Goal: Task Accomplishment & Management: Use online tool/utility

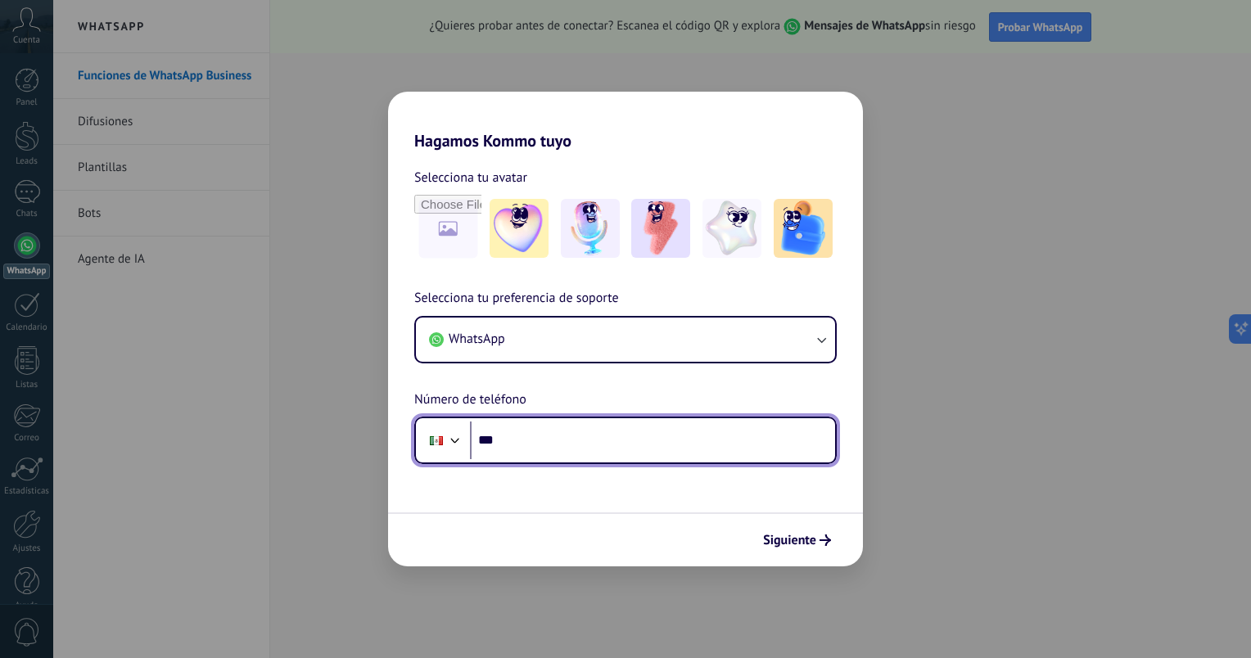
click at [521, 443] on input "***" at bounding box center [652, 441] width 365 height 38
type input "**********"
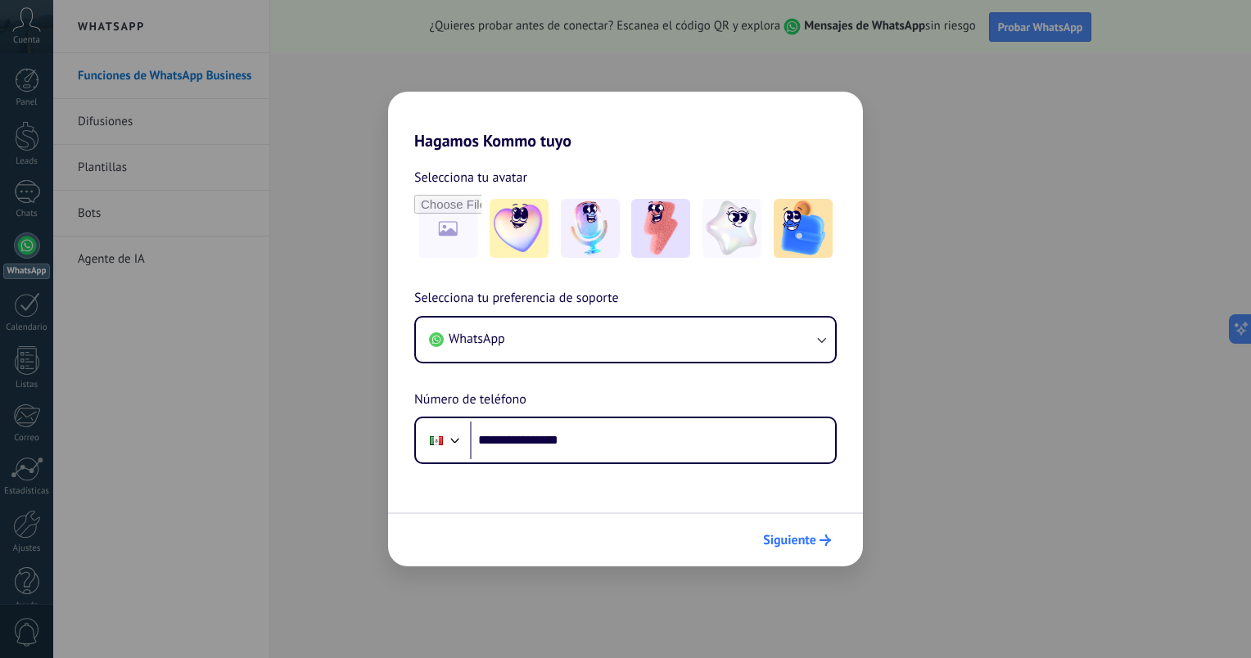
click at [793, 540] on span "Siguiente" at bounding box center [789, 540] width 53 height 11
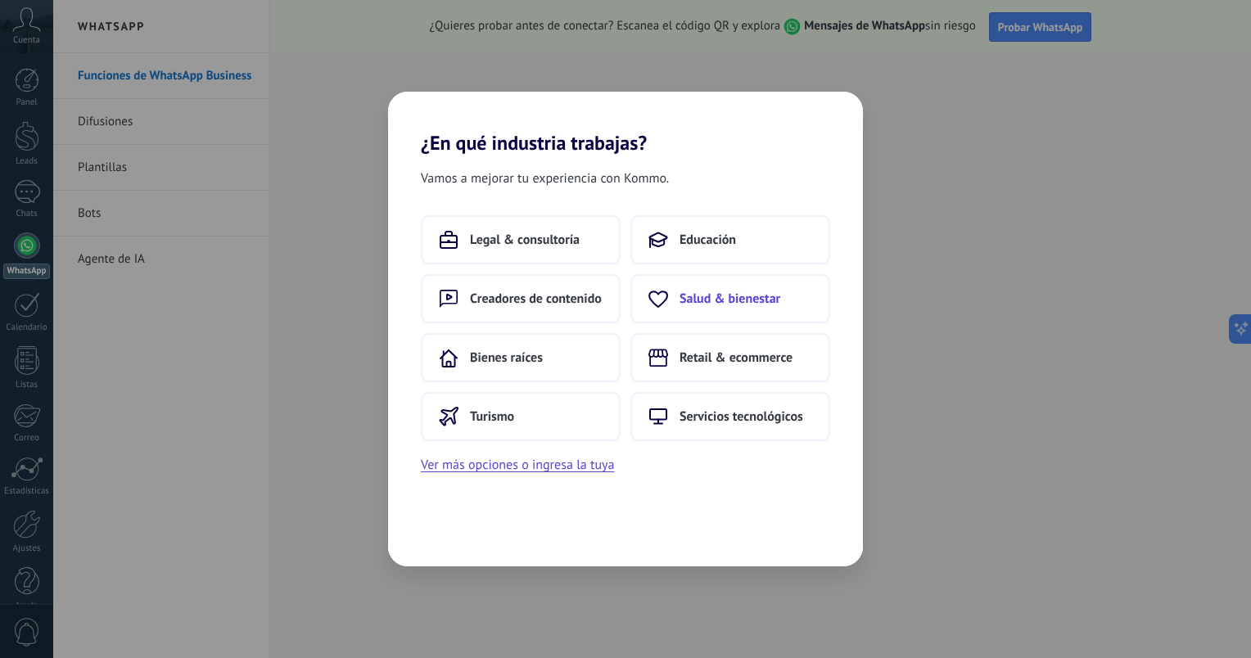
click at [704, 307] on button "Salud & bienestar" at bounding box center [730, 298] width 200 height 49
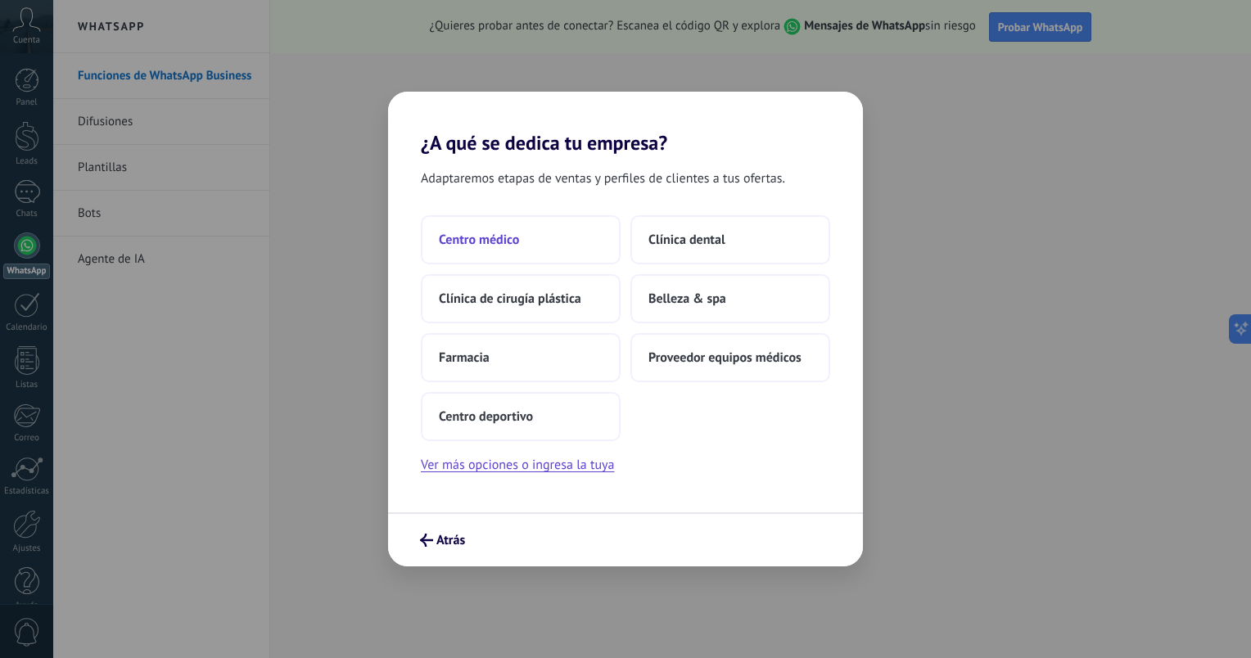
click at [495, 242] on span "Centro médico" at bounding box center [479, 240] width 80 height 16
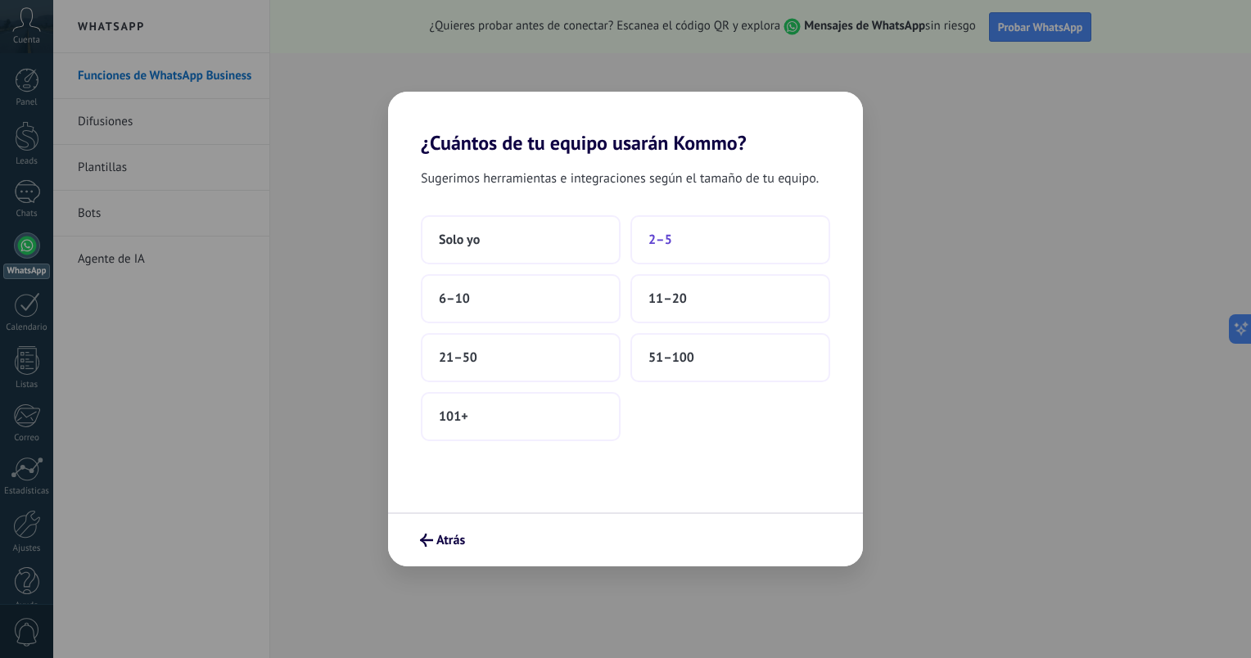
click at [668, 244] on span "2–5" at bounding box center [660, 240] width 24 height 16
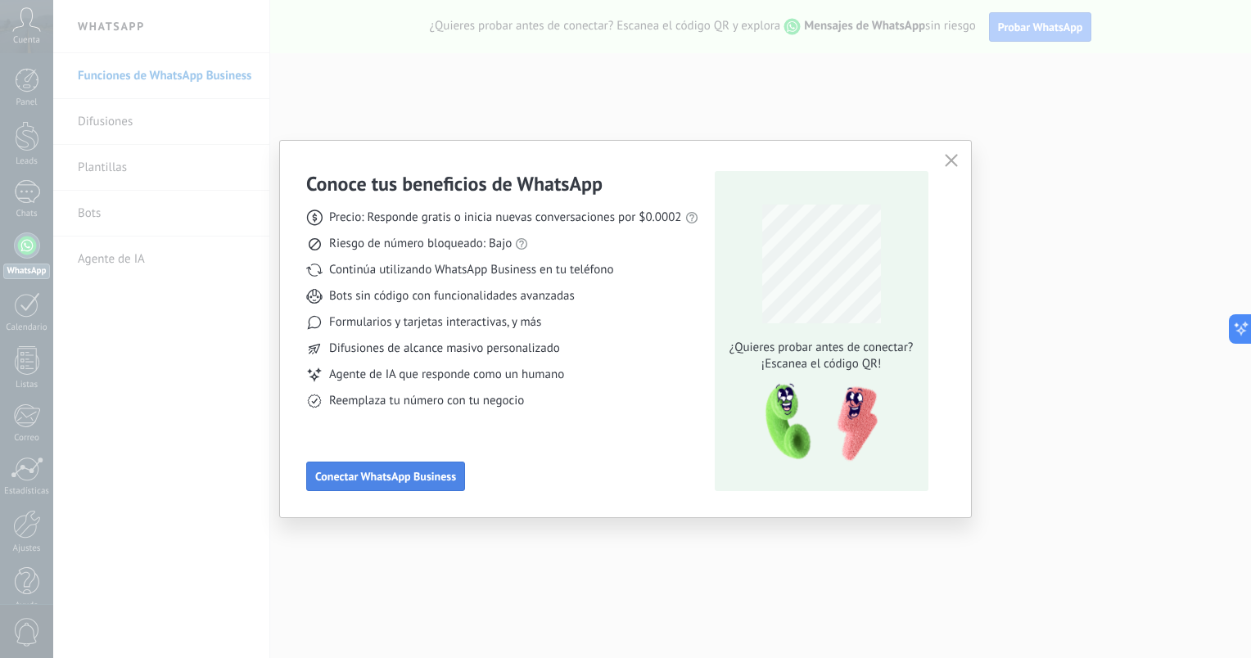
click at [393, 475] on span "Conectar WhatsApp Business" at bounding box center [385, 476] width 141 height 11
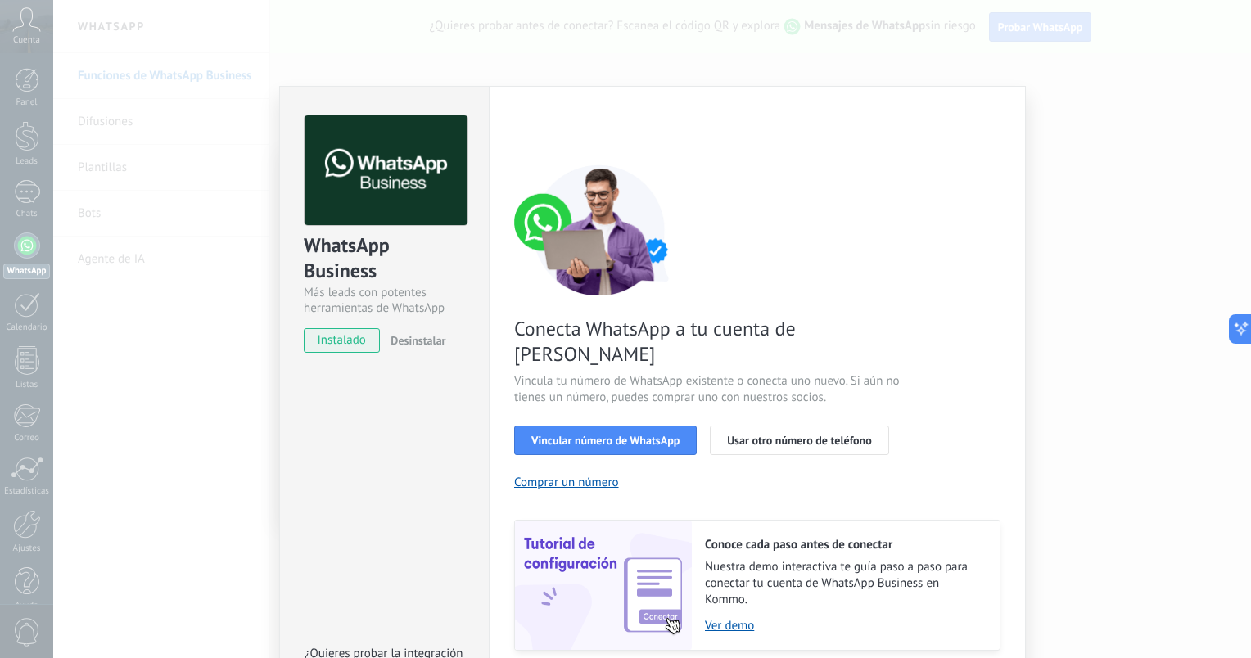
scroll to position [39, 0]
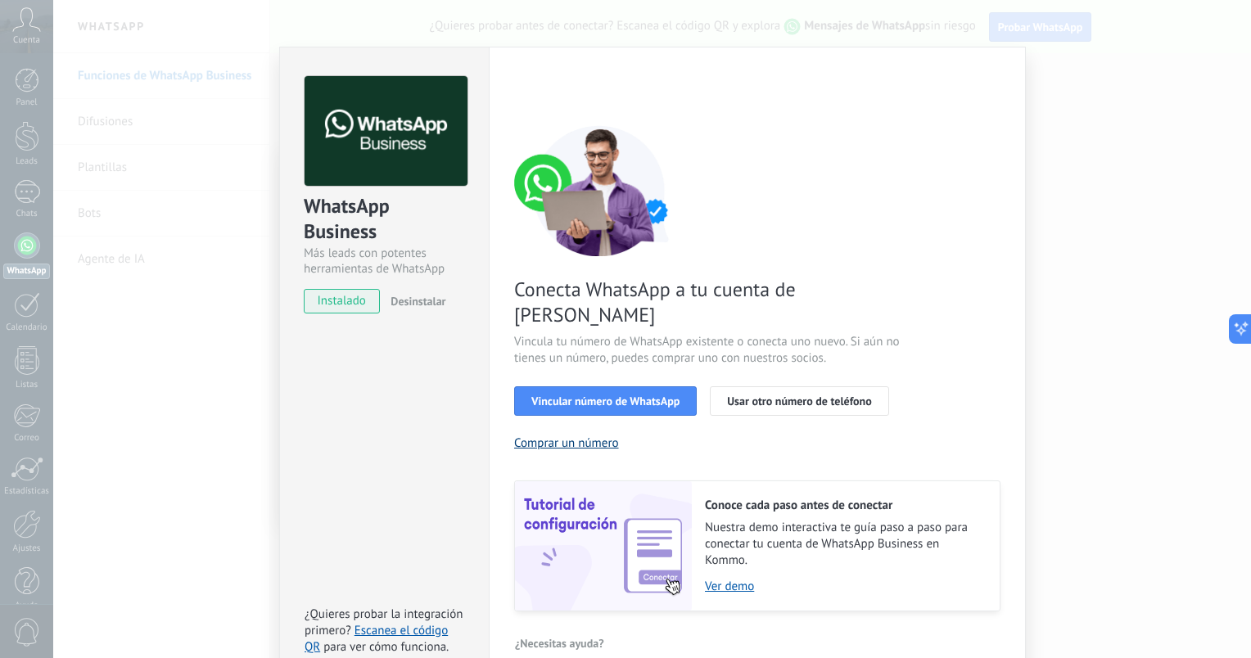
click at [569, 436] on button "Comprar un número" at bounding box center [566, 444] width 105 height 16
click at [608, 395] on span "Vincular número de WhatsApp" at bounding box center [605, 400] width 148 height 11
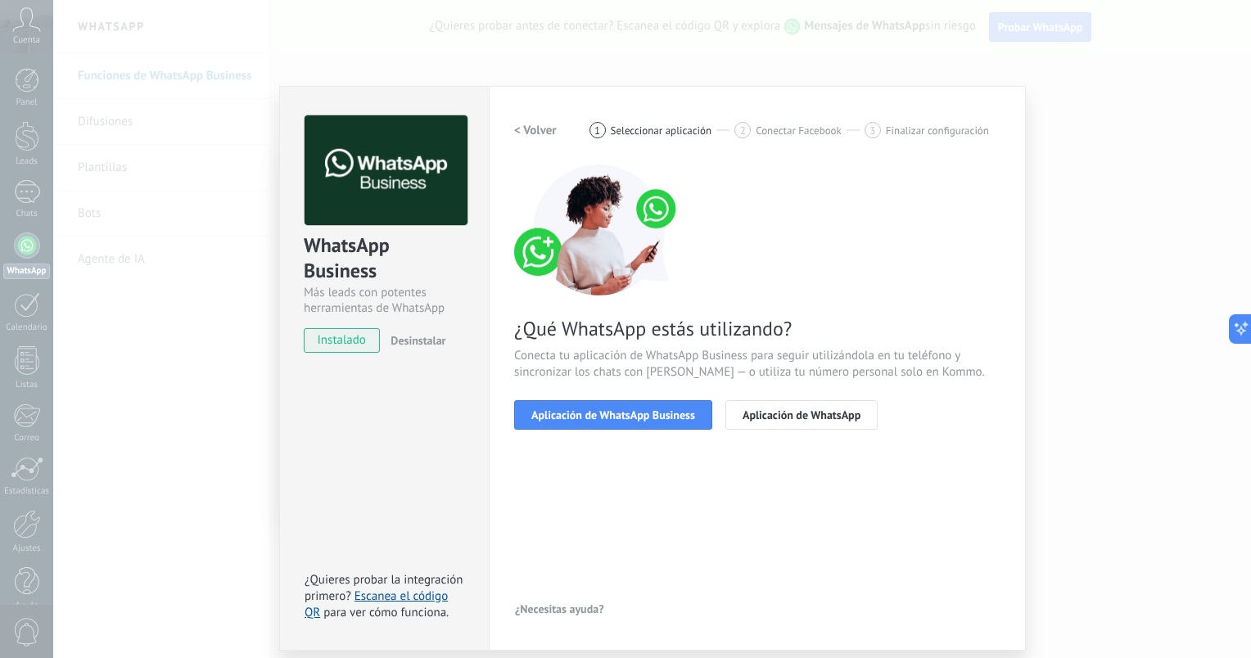
scroll to position [0, 0]
click at [630, 419] on span "Aplicación de WhatsApp Business" at bounding box center [613, 414] width 164 height 11
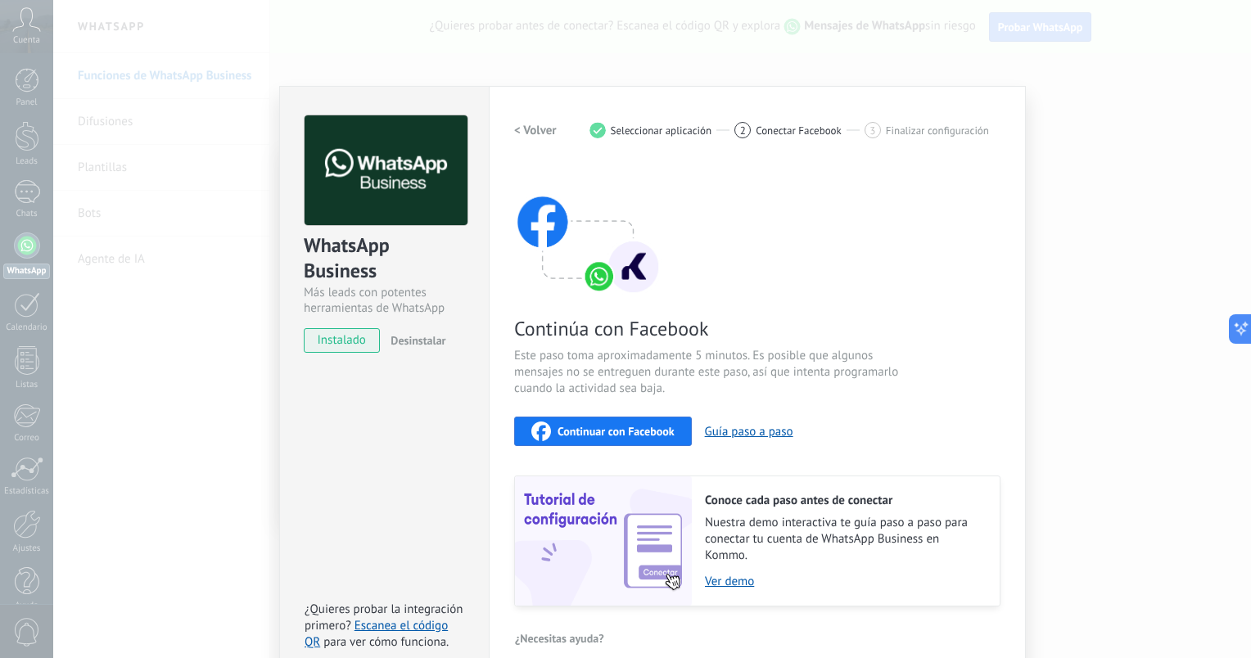
scroll to position [20, 0]
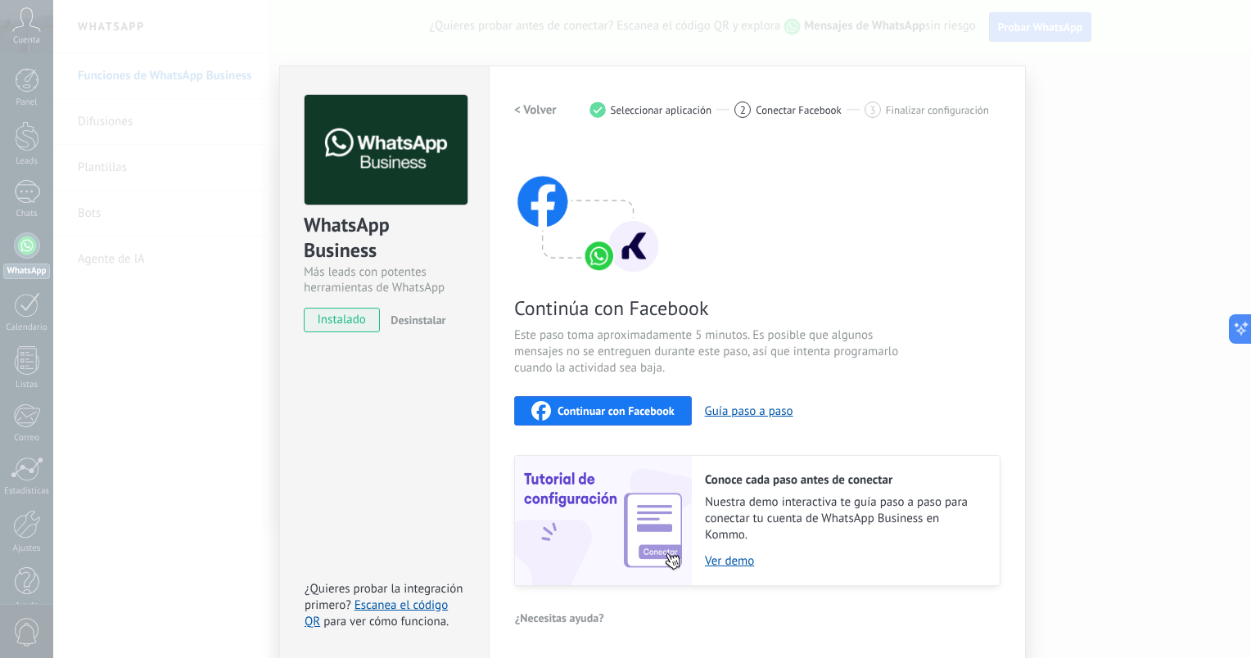
click at [612, 410] on span "Continuar con Facebook" at bounding box center [616, 410] width 117 height 11
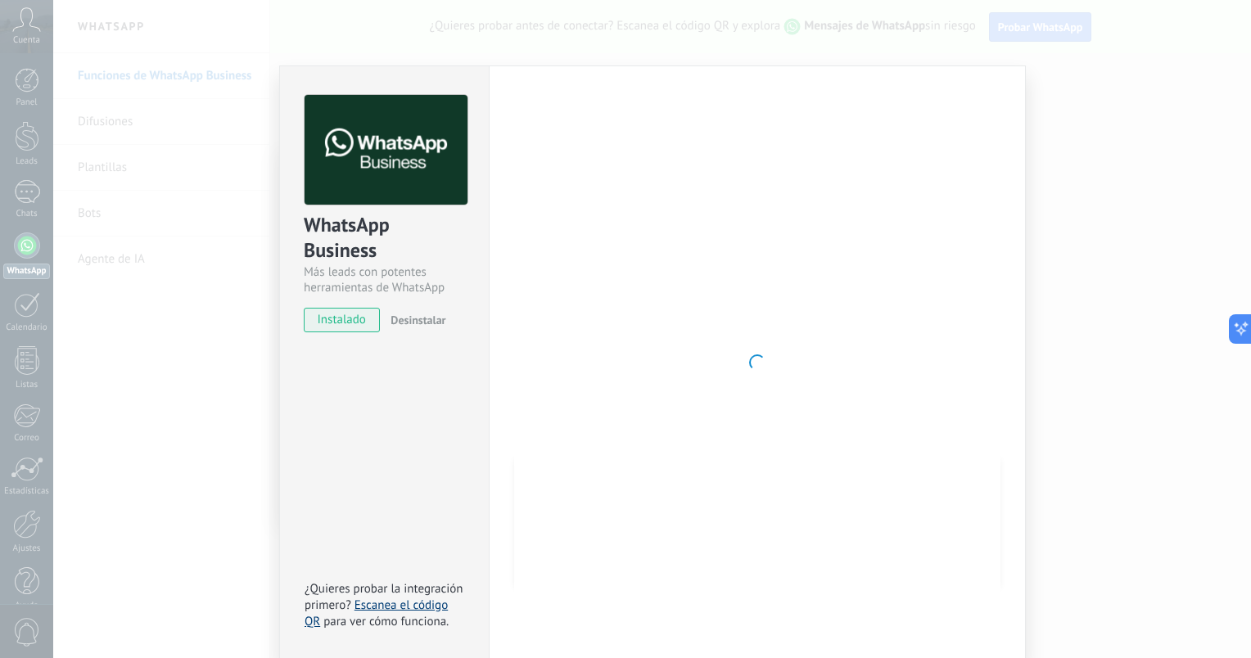
click at [387, 607] on link "Escanea el código QR" at bounding box center [376, 614] width 143 height 32
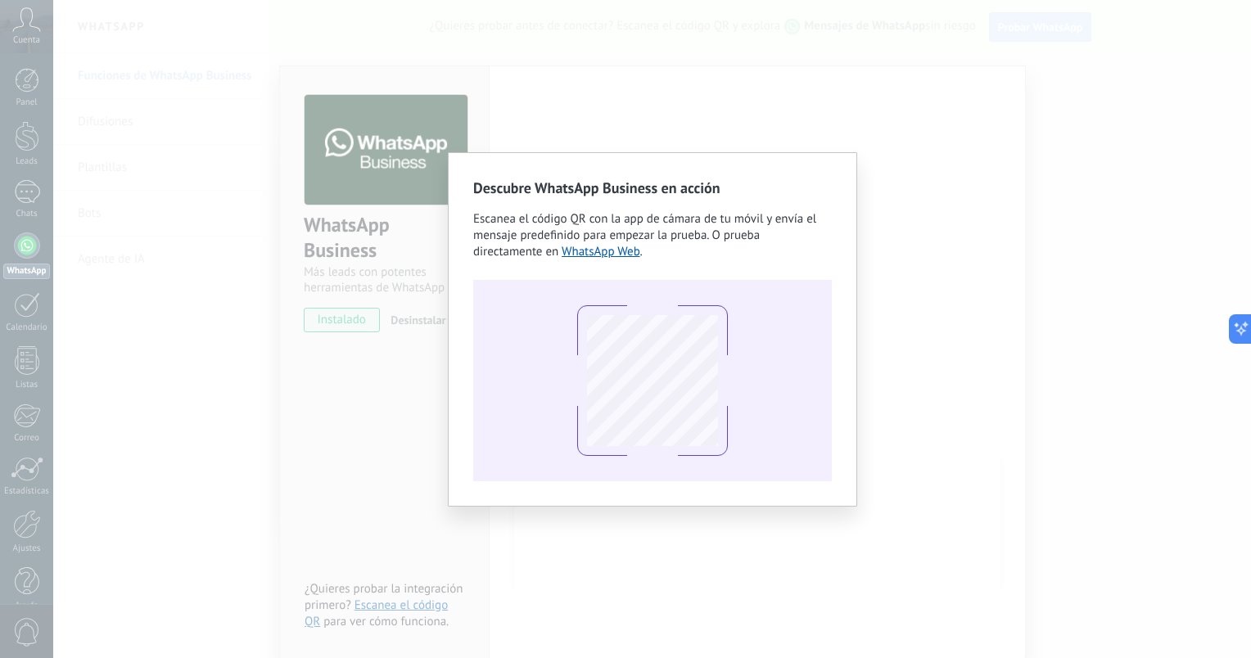
click at [977, 114] on div "Descubre WhatsApp Business en acción Escanea el código QR con la app [PERSON_NA…" at bounding box center [652, 329] width 1198 height 658
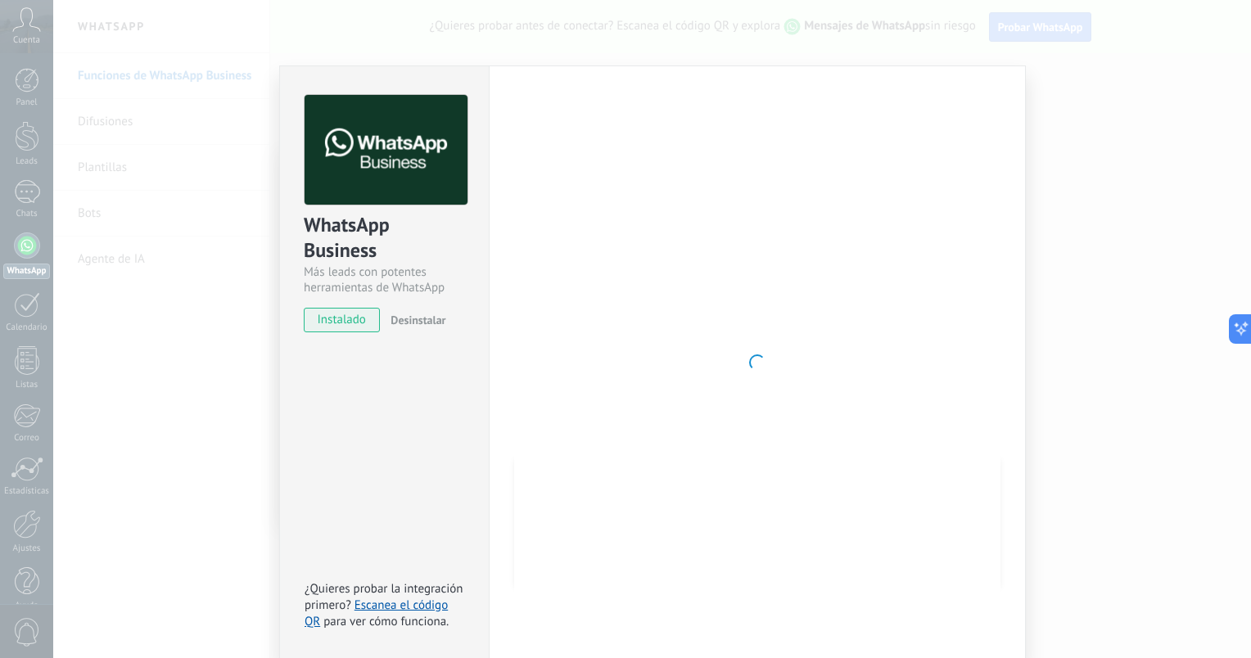
click at [165, 326] on div "WhatsApp Business Más leads con potentes herramientas de WhatsApp instalado Des…" at bounding box center [652, 329] width 1198 height 658
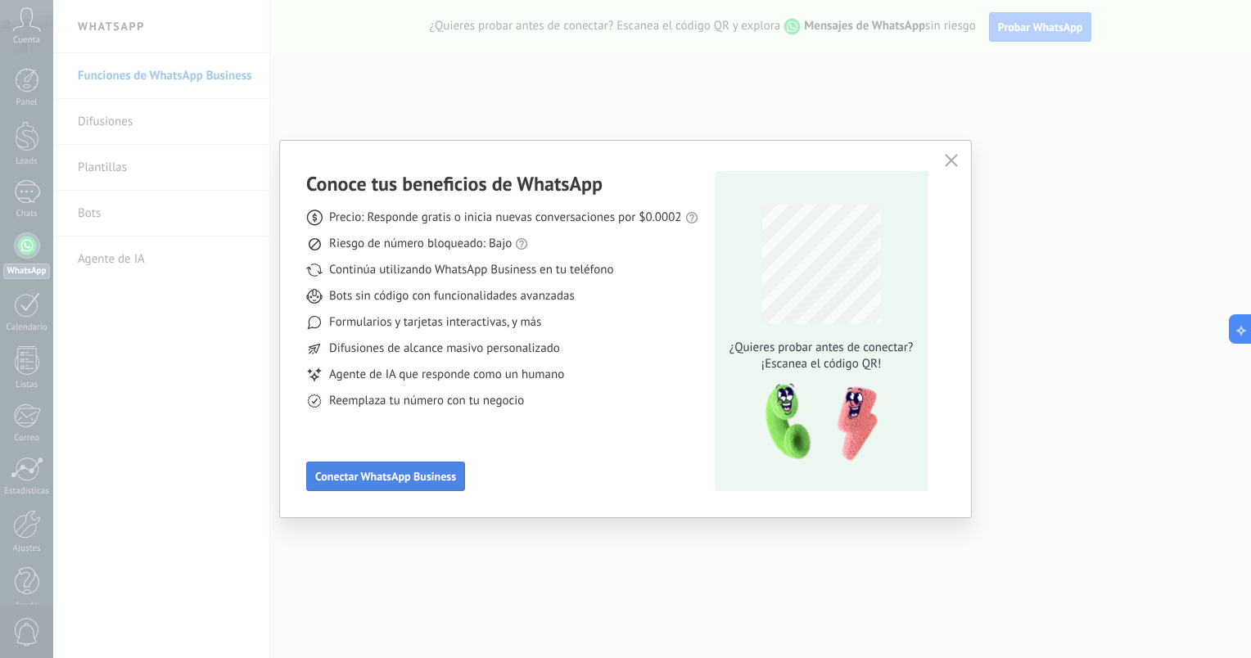
click at [373, 475] on span "Conectar WhatsApp Business" at bounding box center [385, 476] width 141 height 11
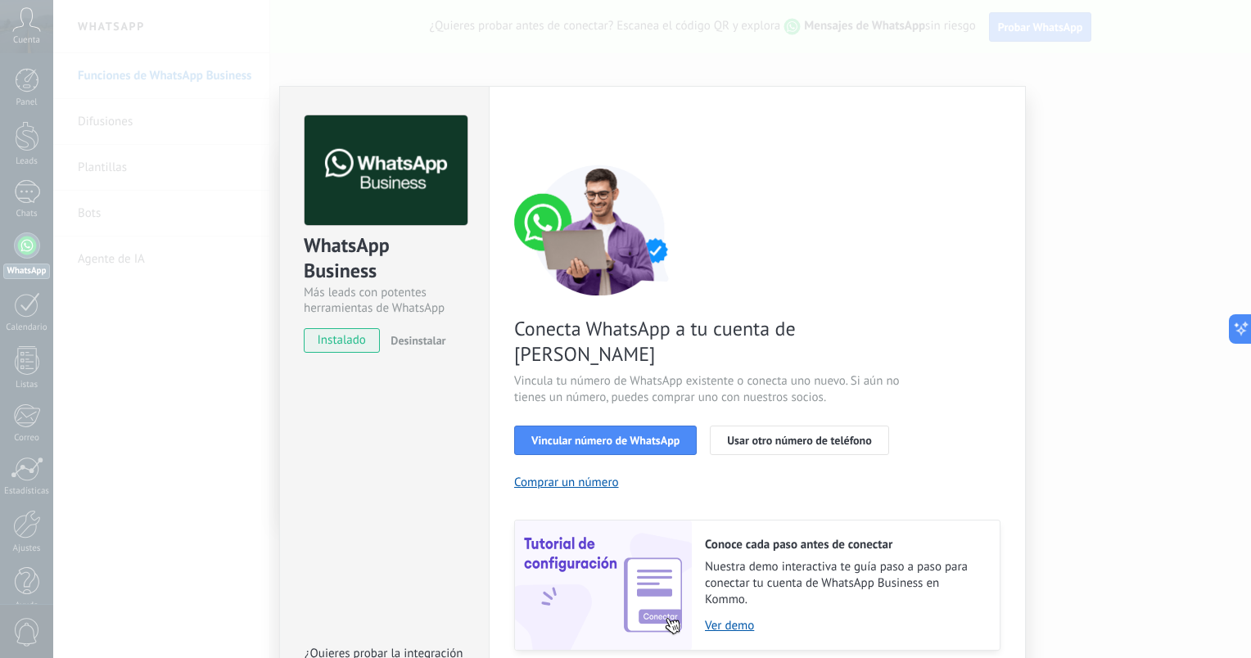
scroll to position [39, 0]
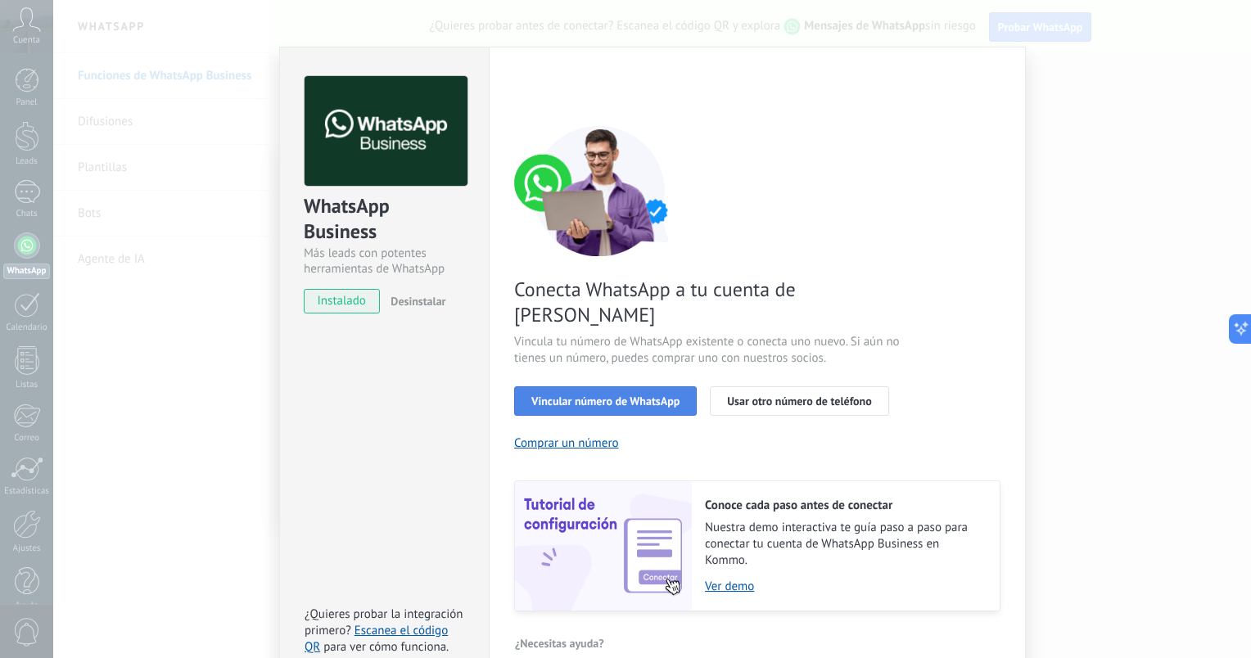
click at [625, 395] on span "Vincular número de WhatsApp" at bounding box center [605, 400] width 148 height 11
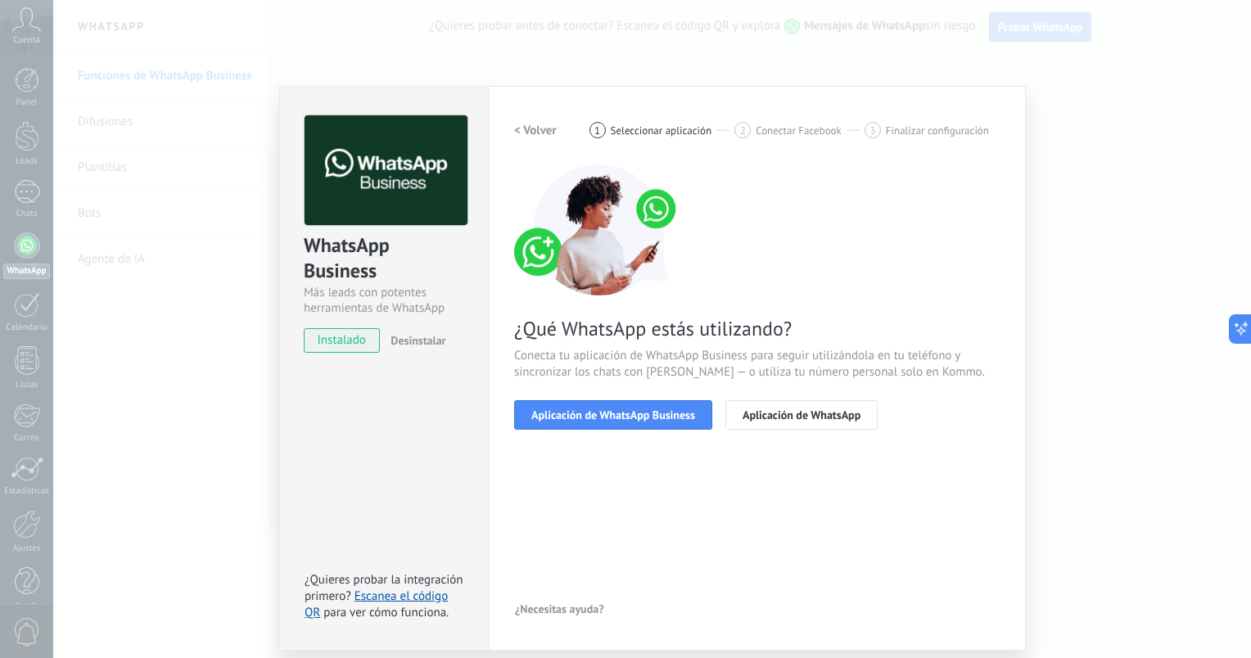
scroll to position [0, 0]
click at [607, 417] on span "Aplicación de WhatsApp Business" at bounding box center [613, 414] width 164 height 11
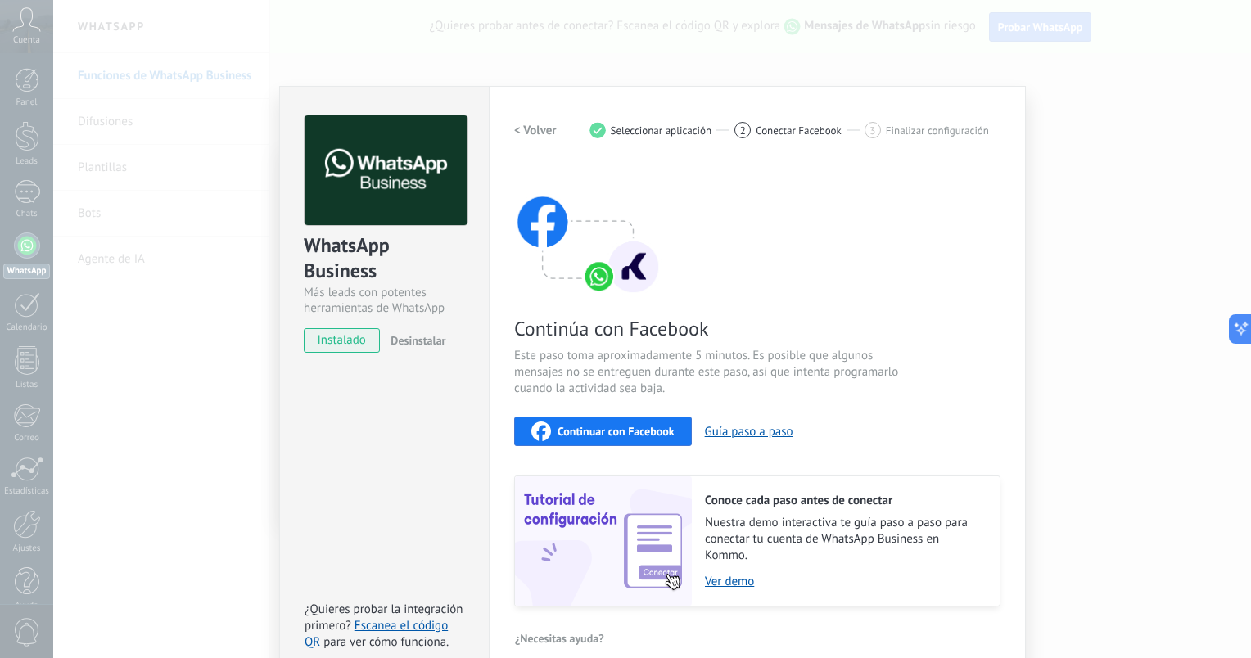
scroll to position [20, 0]
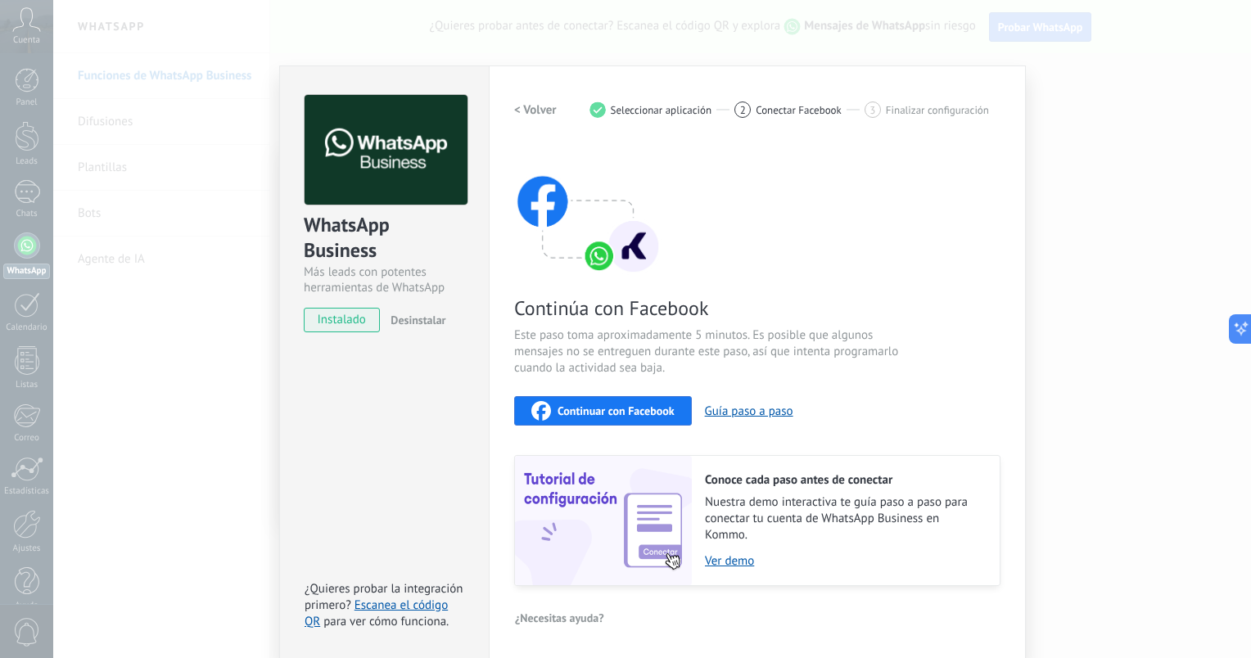
click at [620, 417] on div "Continuar con Facebook" at bounding box center [602, 411] width 143 height 20
click at [594, 405] on span "Continuar con Facebook" at bounding box center [616, 410] width 117 height 11
click at [390, 607] on link "Escanea el código QR" at bounding box center [376, 614] width 143 height 32
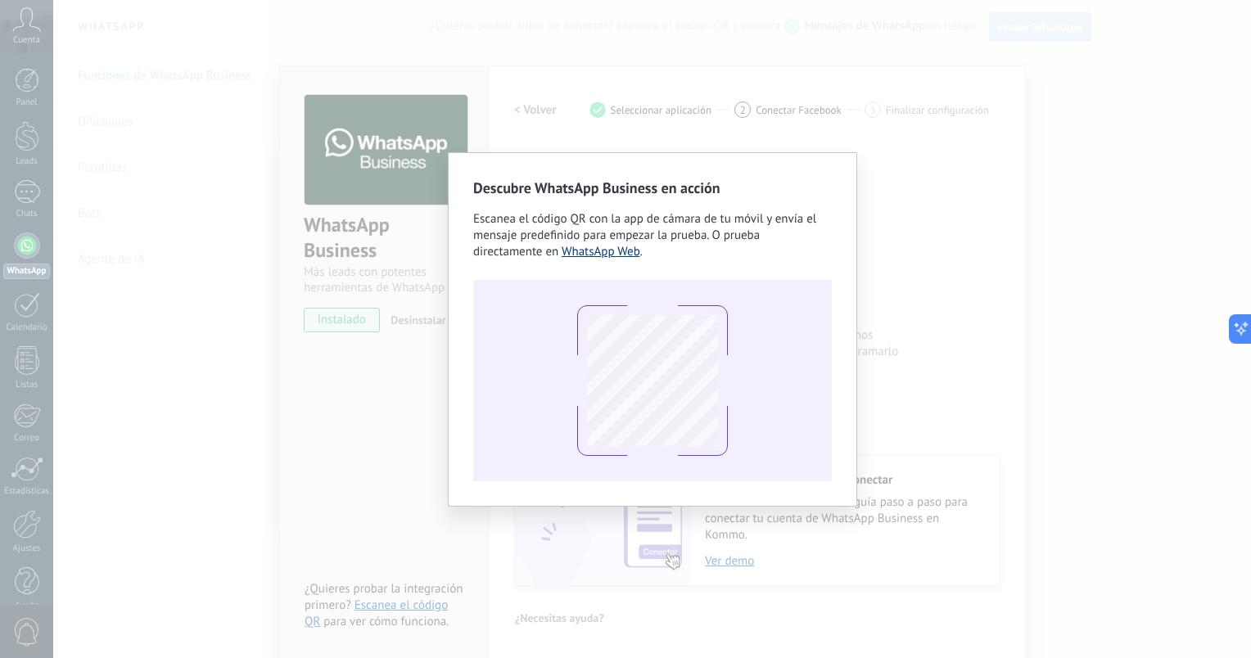
click at [609, 253] on link "WhatsApp Web" at bounding box center [601, 252] width 79 height 16
click at [418, 162] on div "Descubre WhatsApp Business en acción Escanea el código QR con la app [PERSON_NA…" at bounding box center [652, 329] width 1198 height 658
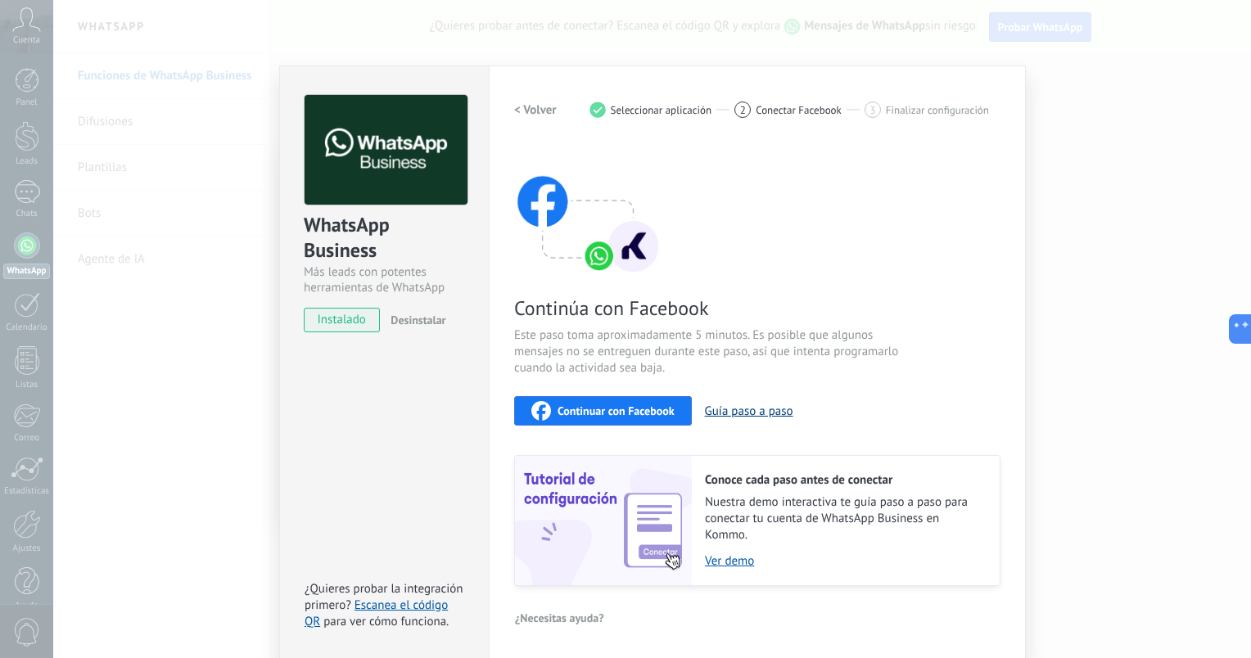
click at [757, 405] on button "Guía paso a paso" at bounding box center [749, 412] width 88 height 16
click at [334, 318] on span "instalado" at bounding box center [342, 320] width 75 height 25
click at [733, 558] on link "Ver demo" at bounding box center [844, 561] width 278 height 16
click at [587, 409] on span "Continuar con Facebook" at bounding box center [616, 410] width 117 height 11
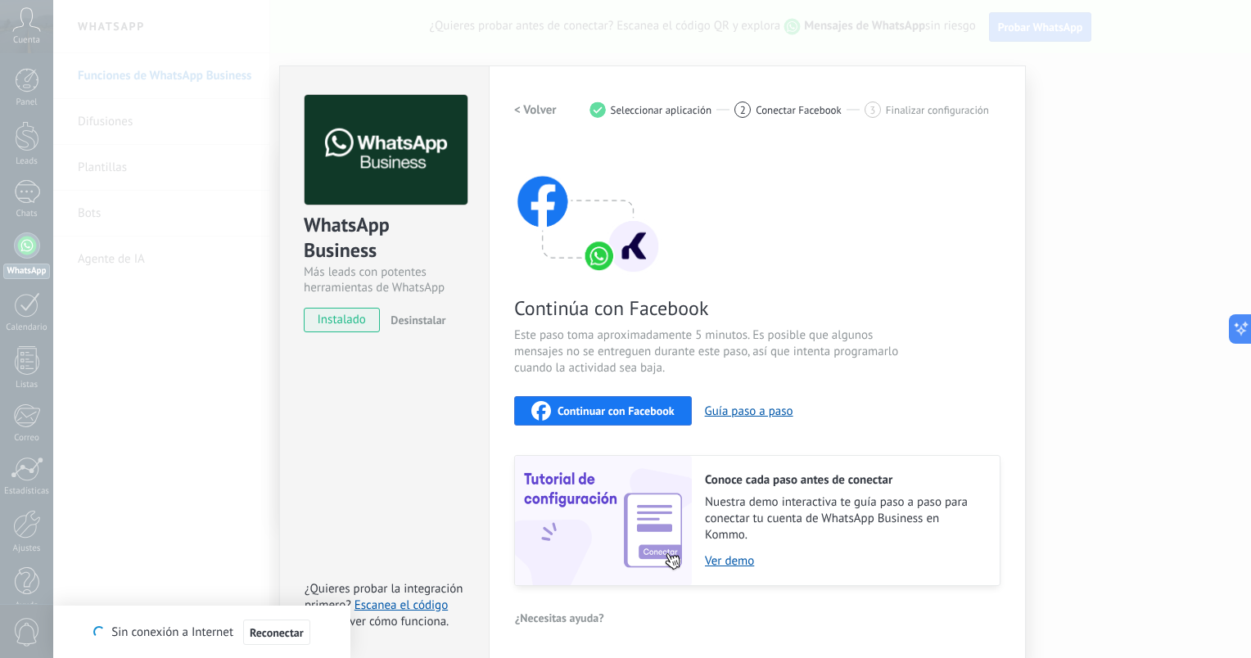
click at [213, 511] on div "WhatsApp Business Más leads con potentes herramientas de WhatsApp instalado Des…" at bounding box center [652, 329] width 1198 height 658
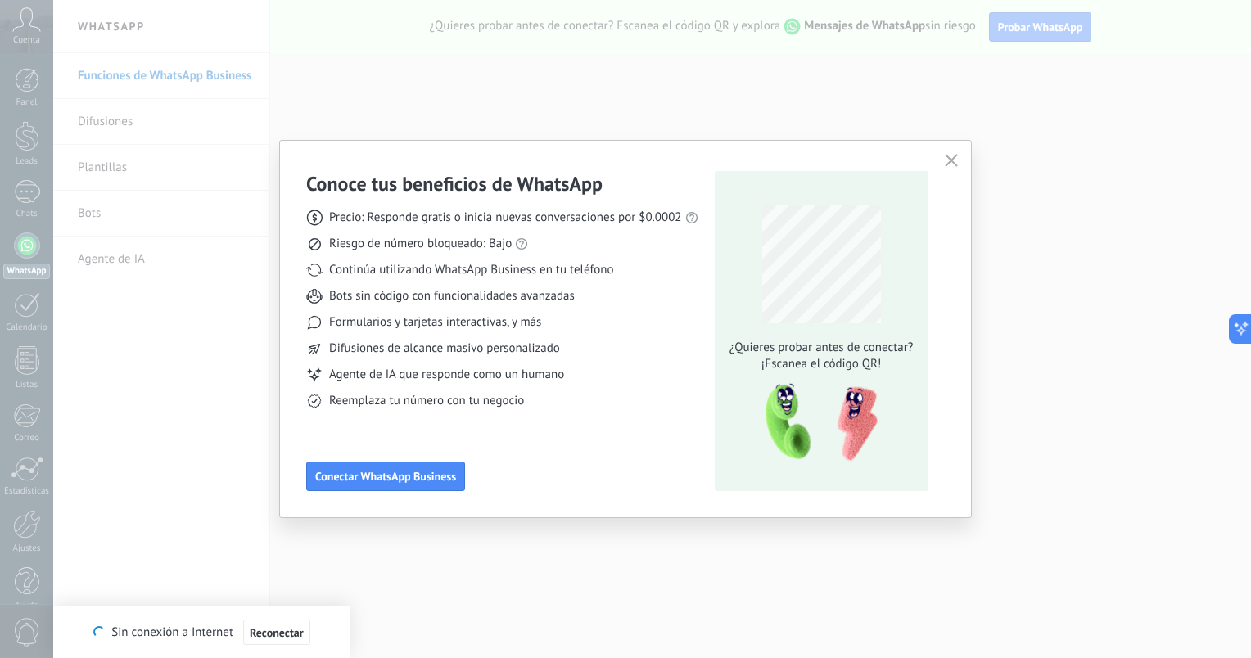
scroll to position [0, 0]
click at [950, 160] on use "button" at bounding box center [951, 160] width 12 height 12
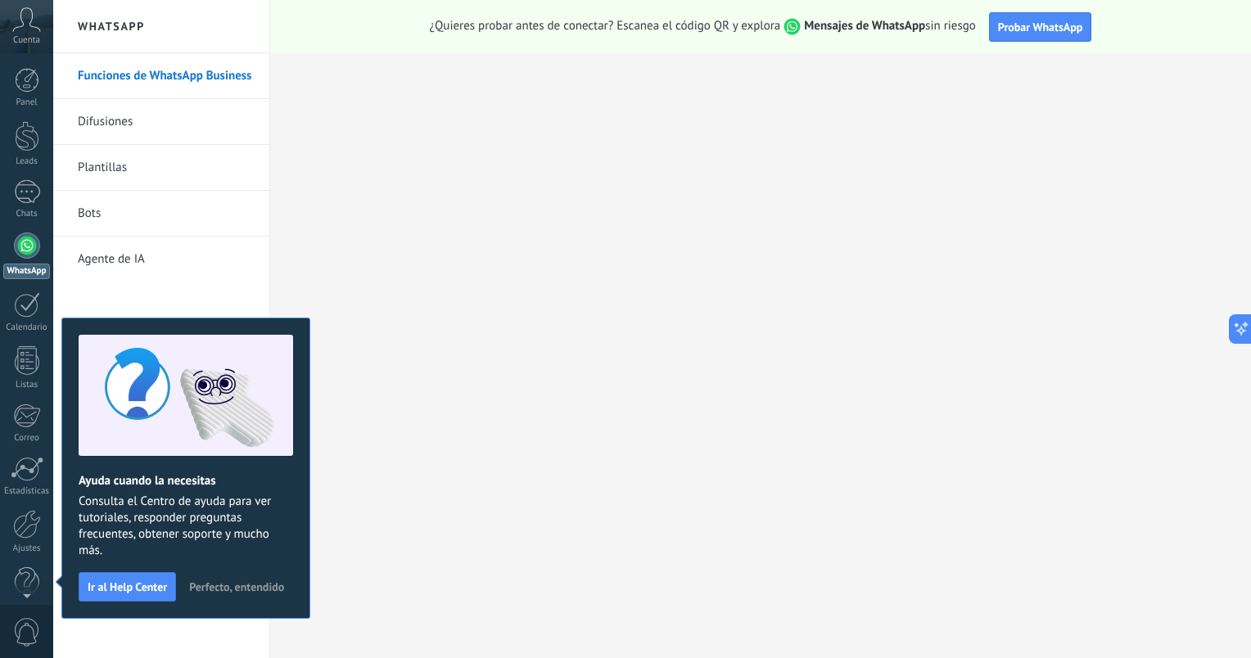
click at [16, 21] on icon at bounding box center [26, 19] width 29 height 25
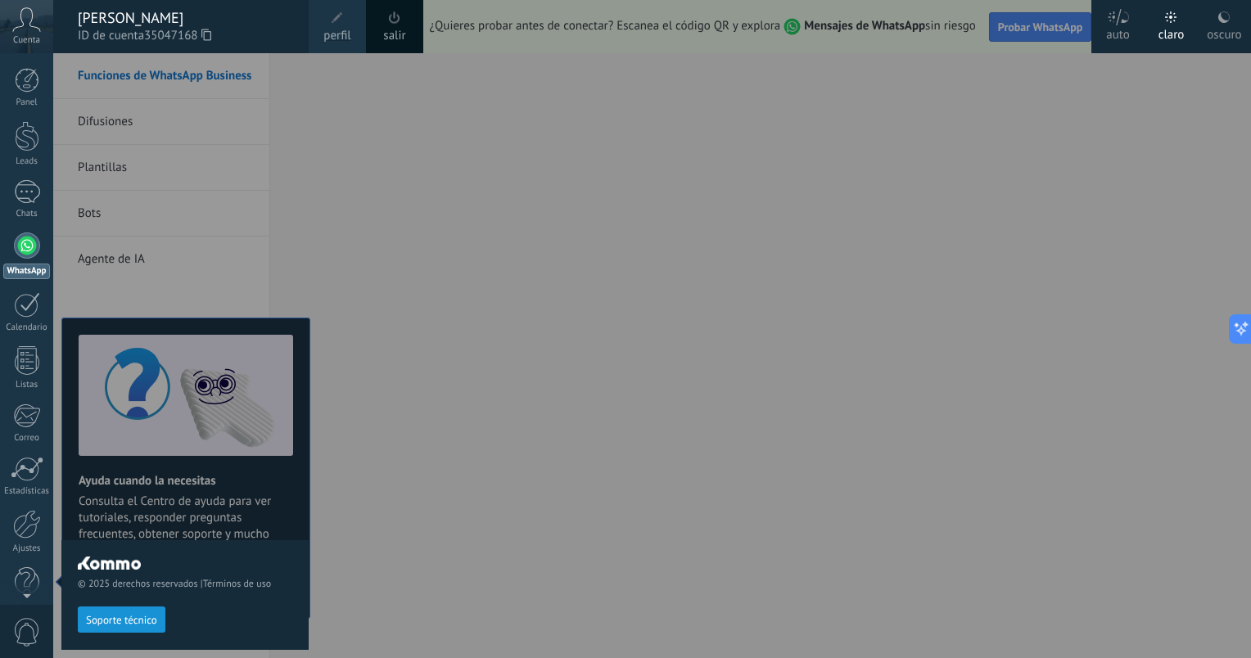
click at [393, 26] on span at bounding box center [395, 18] width 18 height 18
